Goal: Book appointment/travel/reservation

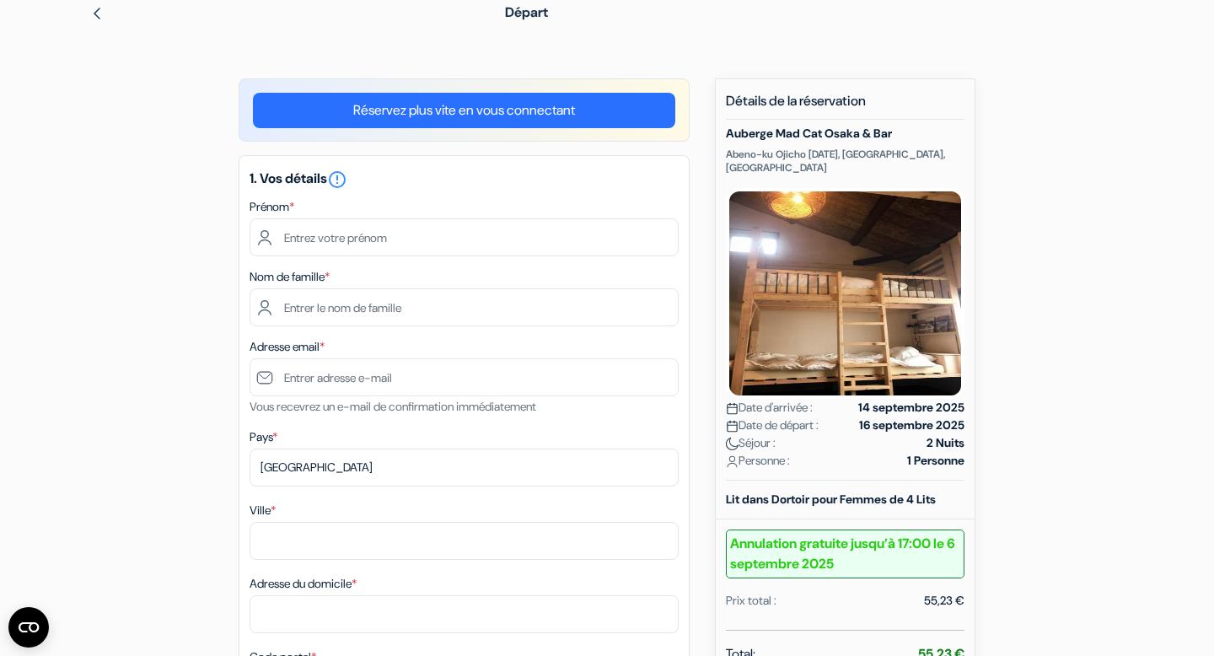
scroll to position [78, 0]
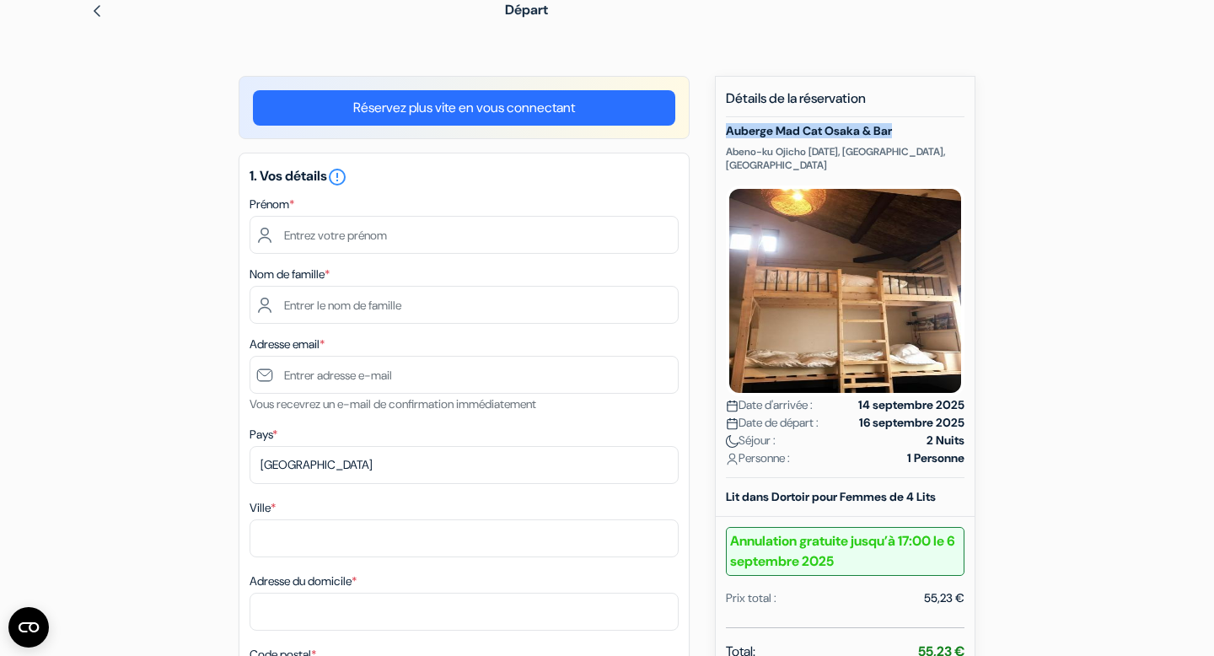
drag, startPoint x: 900, startPoint y: 131, endPoint x: 727, endPoint y: 136, distance: 172.9
click at [727, 136] on h5 "Auberge Mad Cat Osaka & Bar" at bounding box center [845, 131] width 239 height 14
copy h5 "Auberge Mad Cat Osaka & Bar"
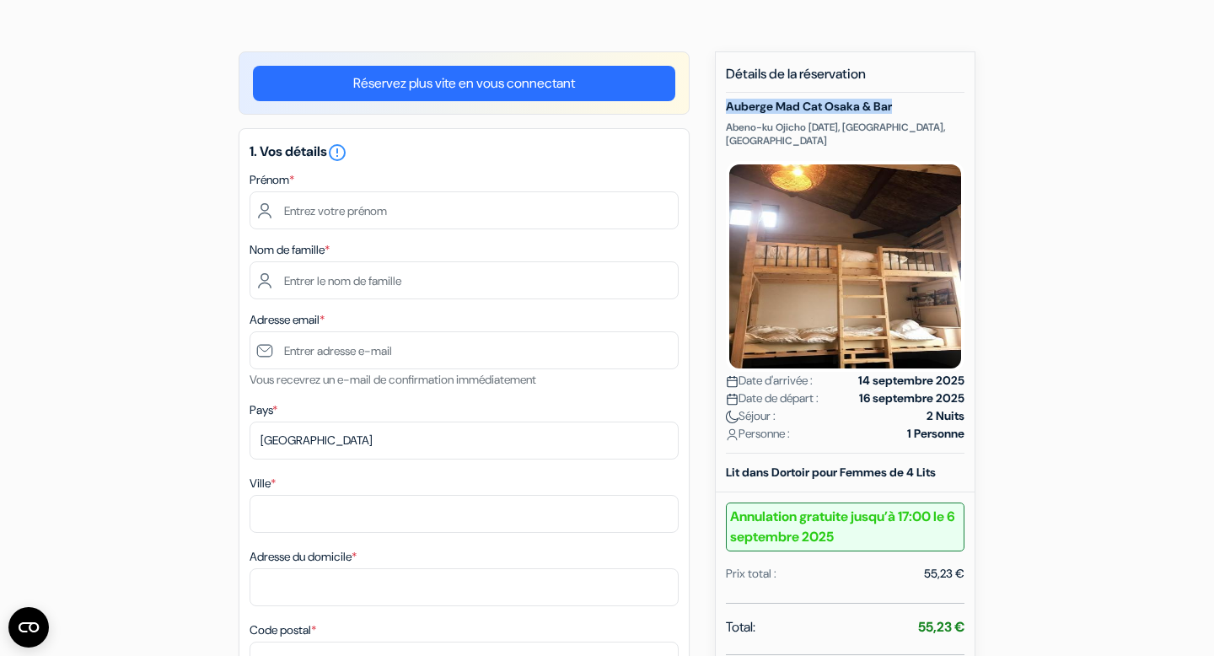
scroll to position [137, 0]
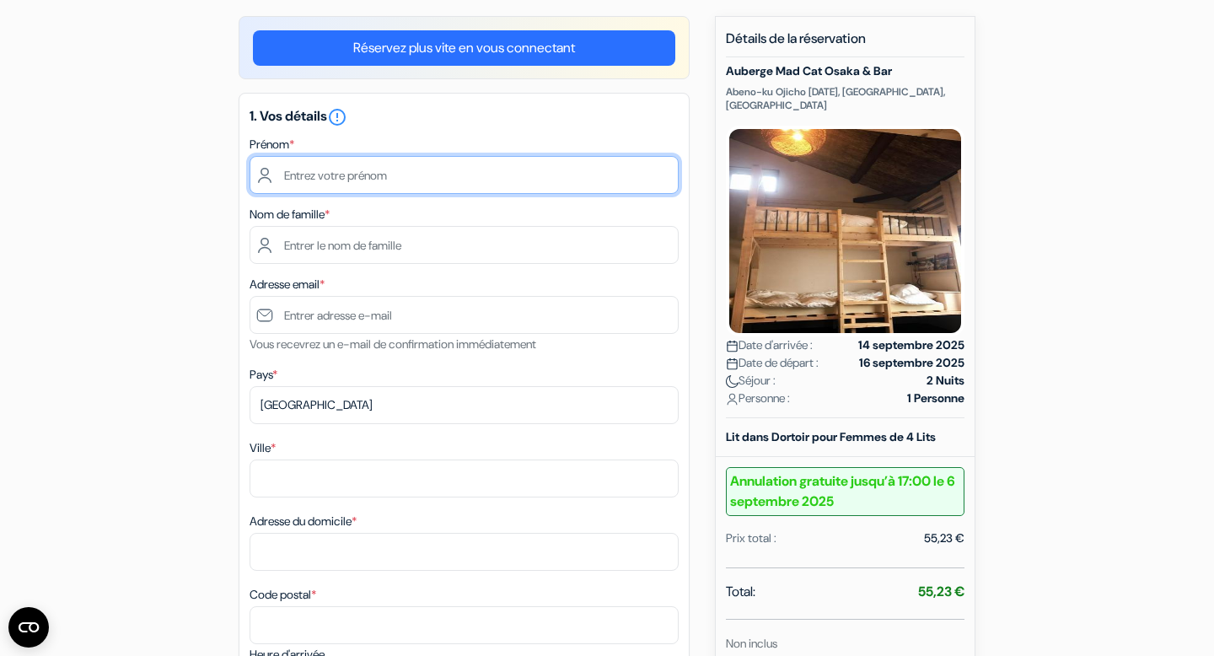
click at [467, 175] on input "text" at bounding box center [464, 175] width 429 height 38
type input "[PERSON_NAME]"
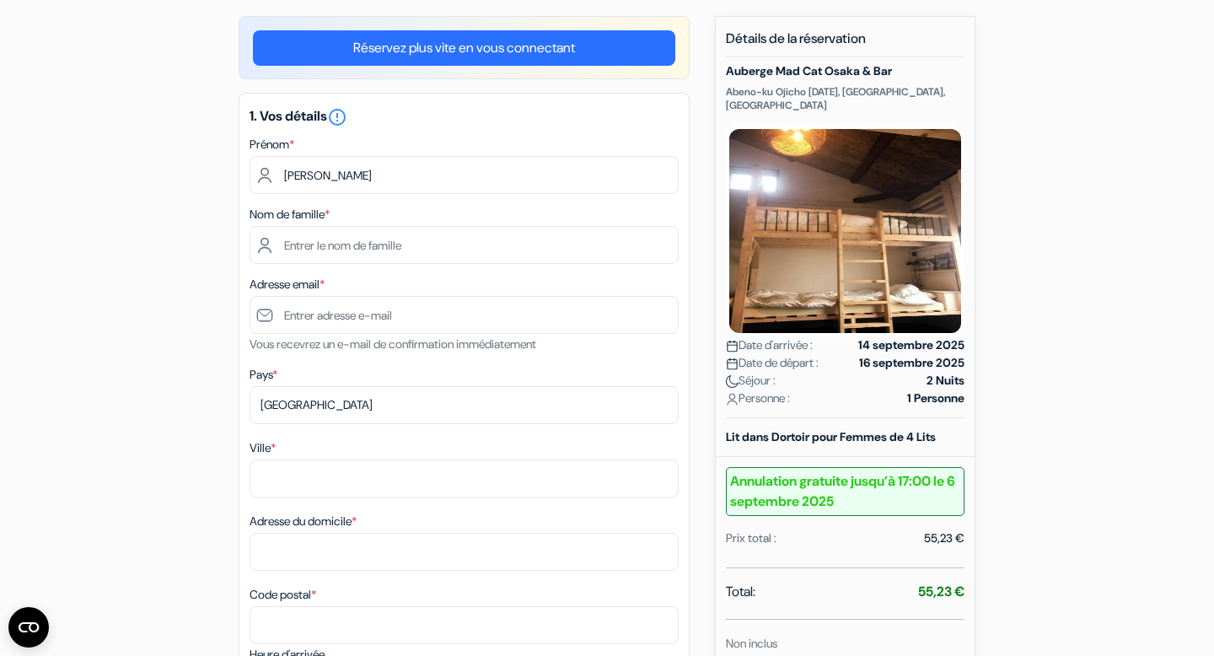
type input "Plazas"
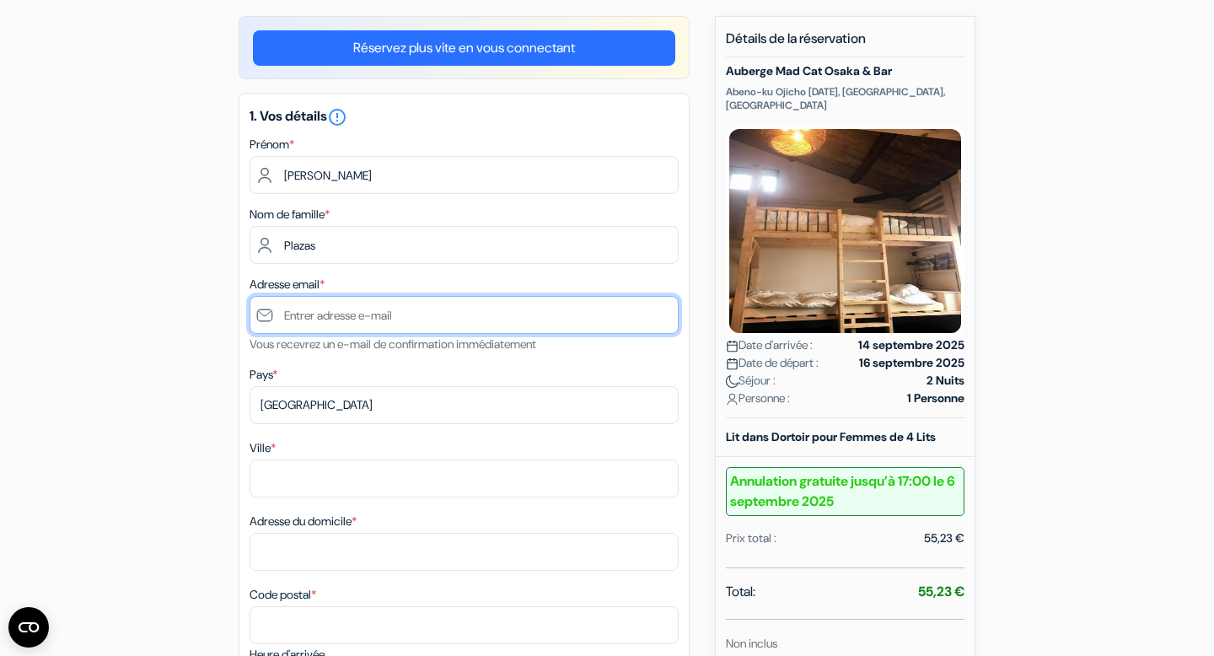
type input "[PERSON_NAME][EMAIL_ADDRESS][DOMAIN_NAME]"
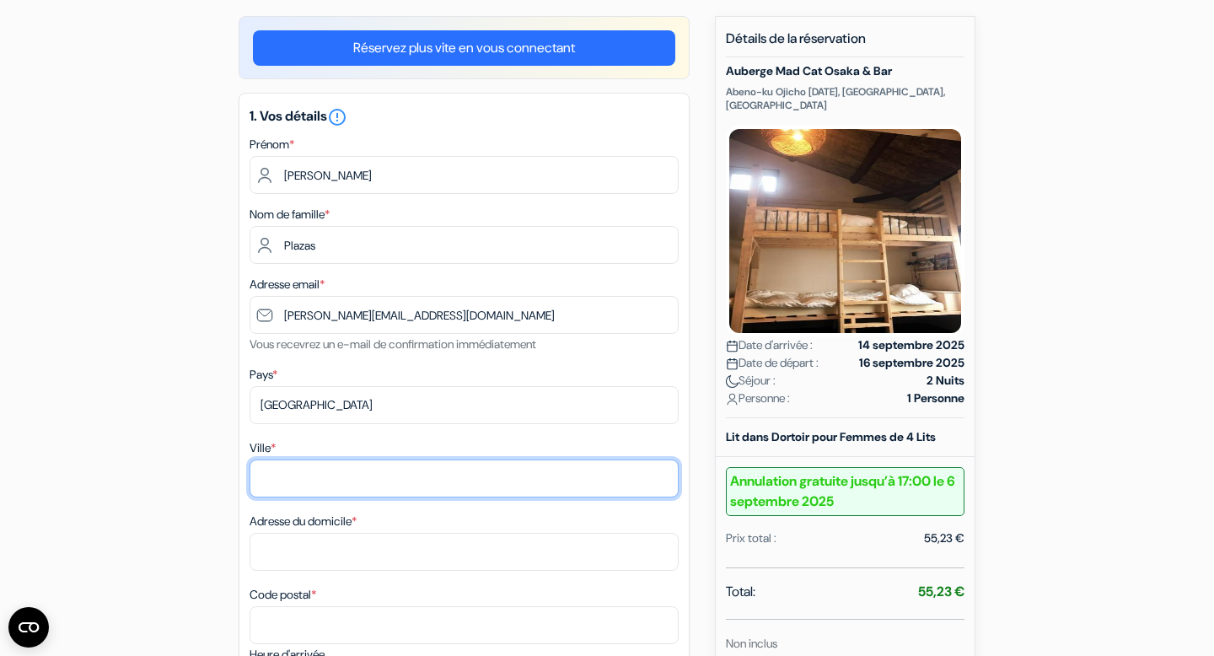
type input "Valergues (34130)"
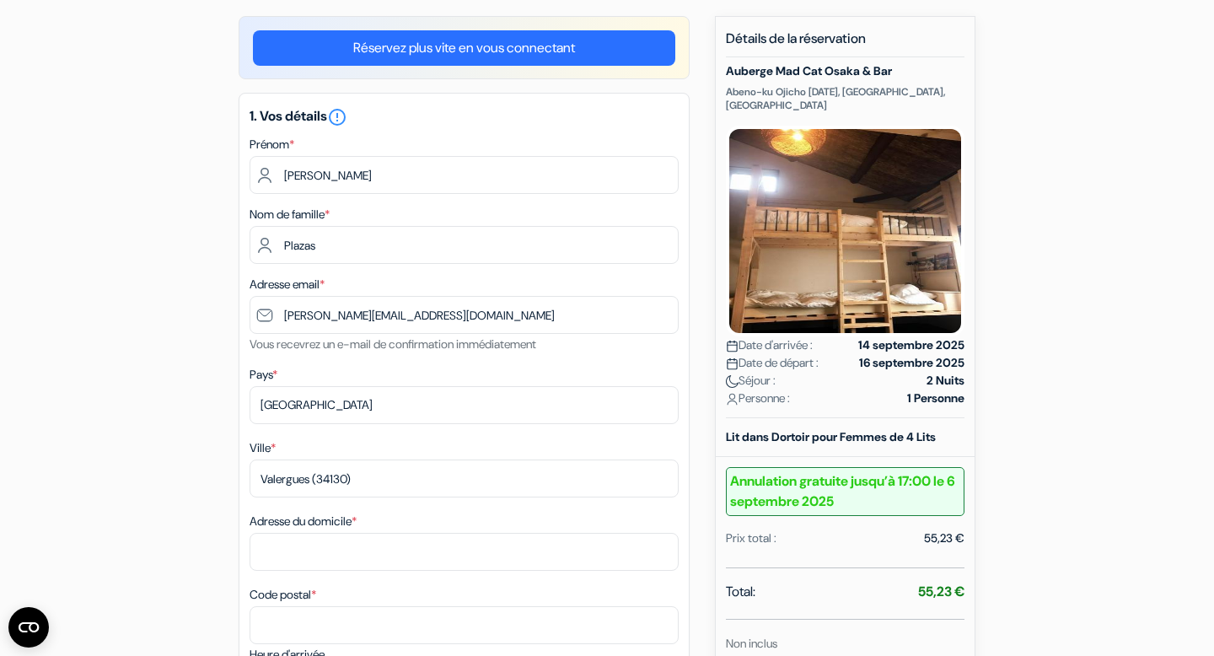
type input "[STREET_ADDRESS]"
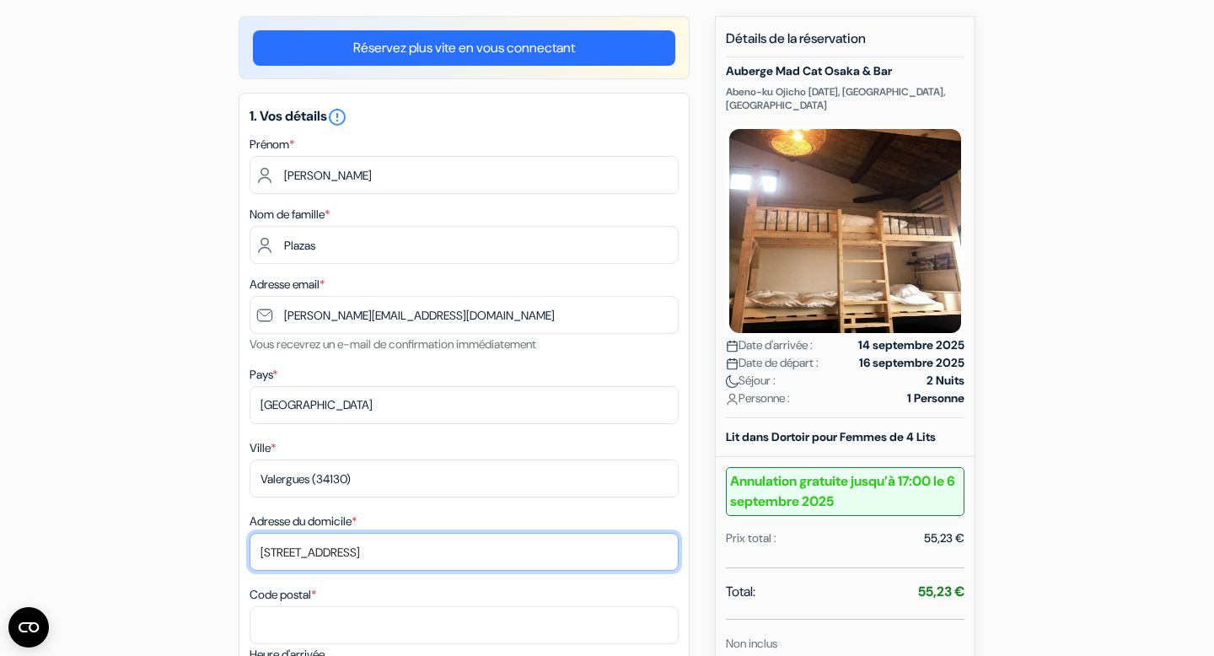
type input "34130"
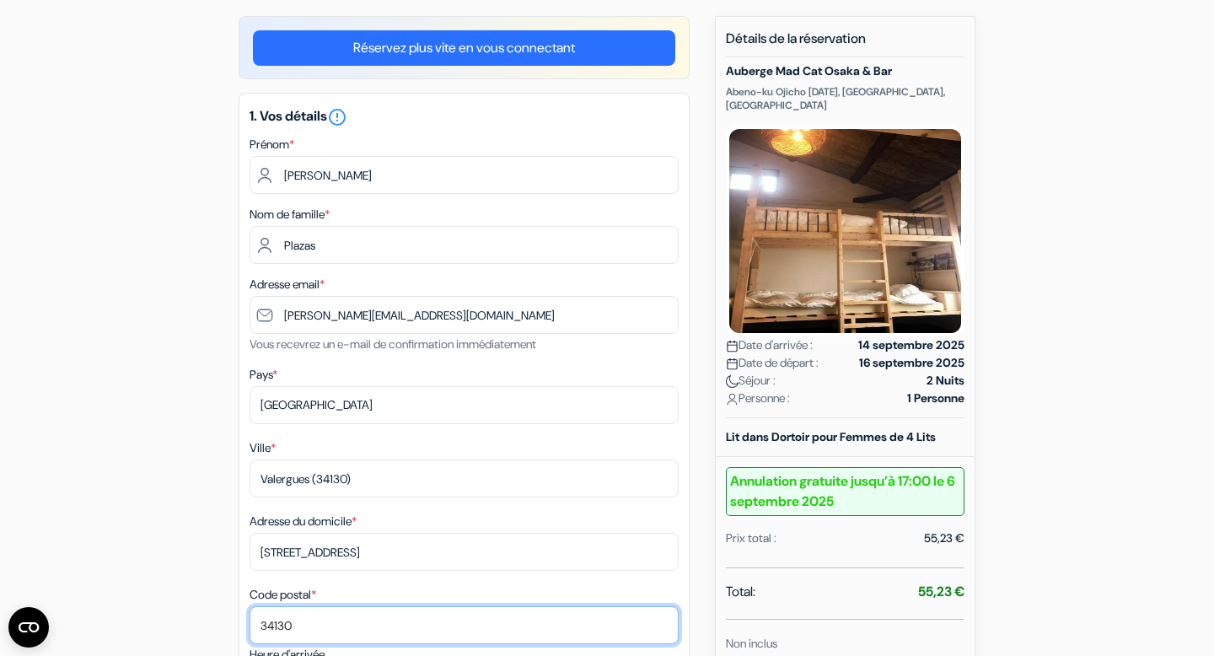
type input "0767682367"
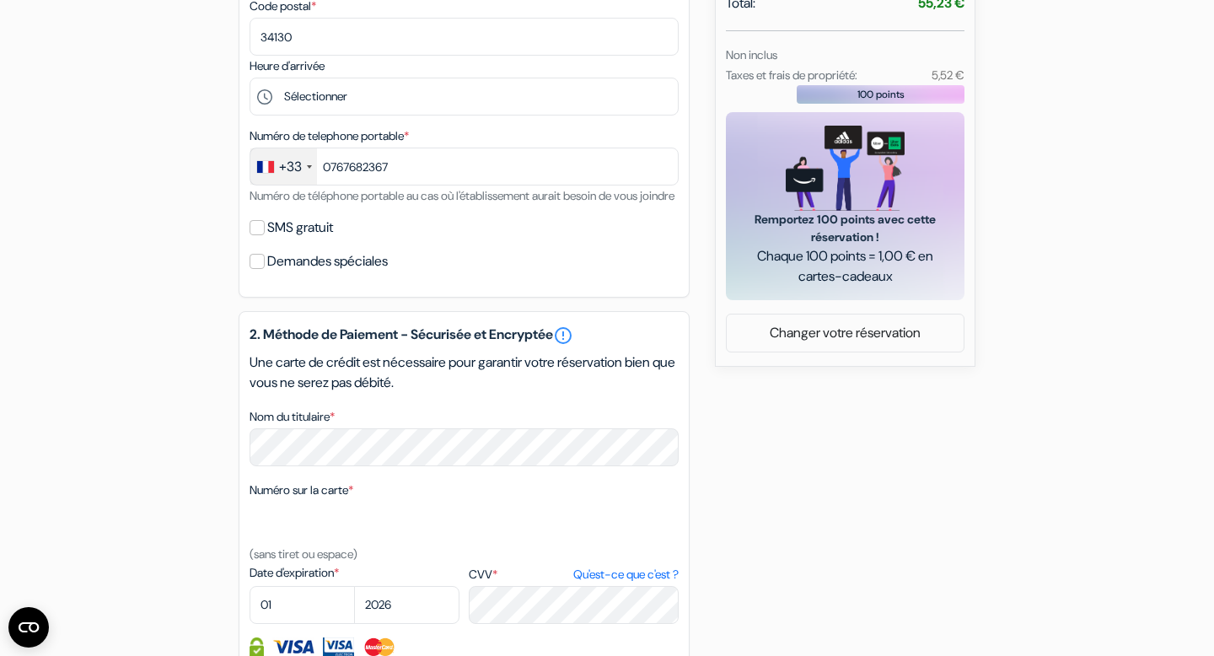
scroll to position [1034, 0]
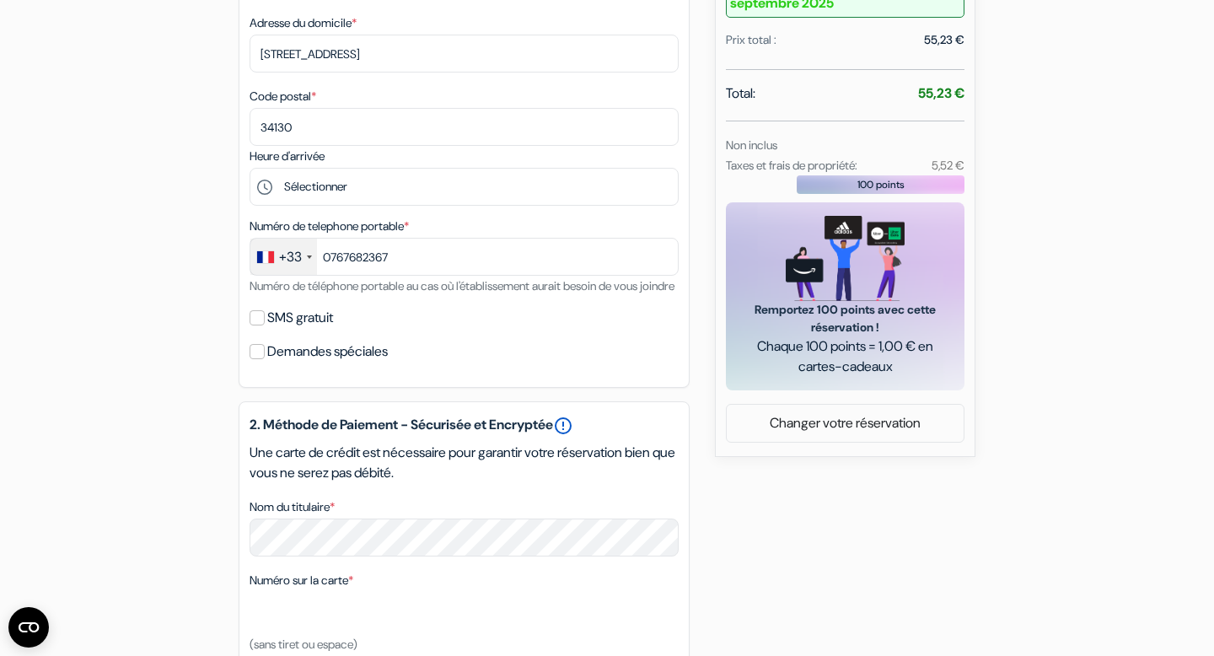
scroll to position [0, 0]
